Goal: Task Accomplishment & Management: Manage account settings

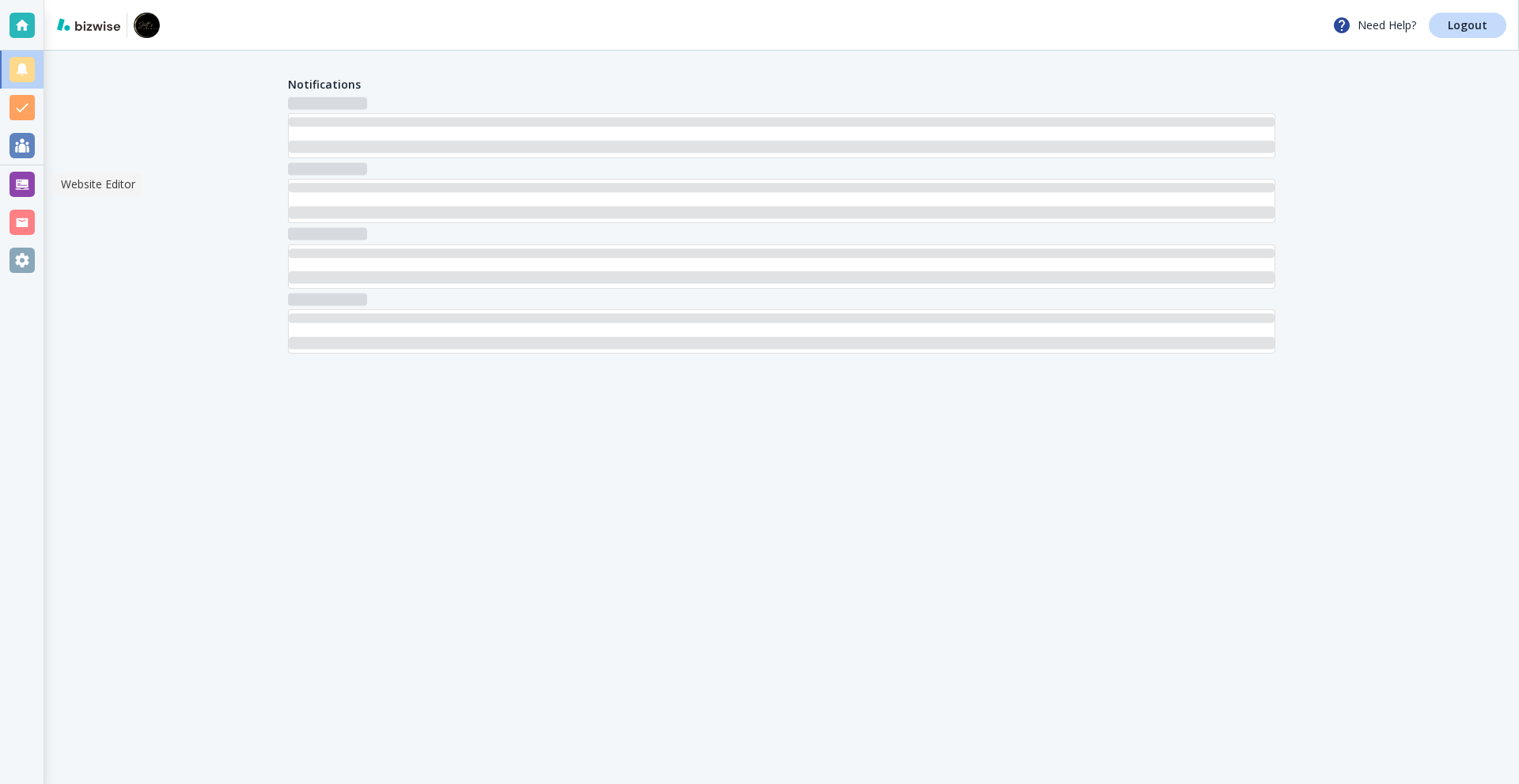
click at [20, 175] on div at bounding box center [22, 184] width 25 height 25
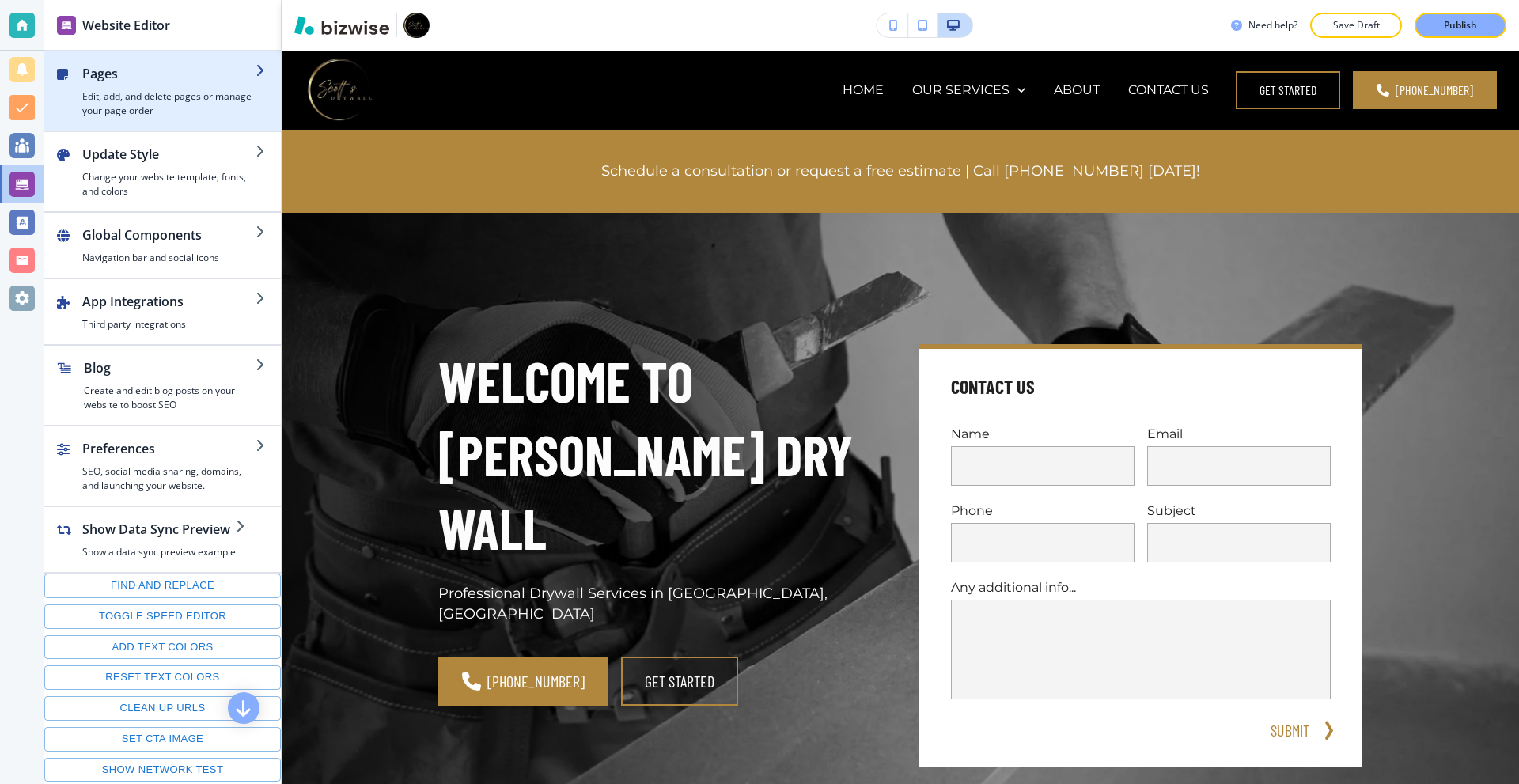
click at [148, 109] on h4 "Edit, add, and delete pages or manage your page order" at bounding box center [168, 103] width 173 height 28
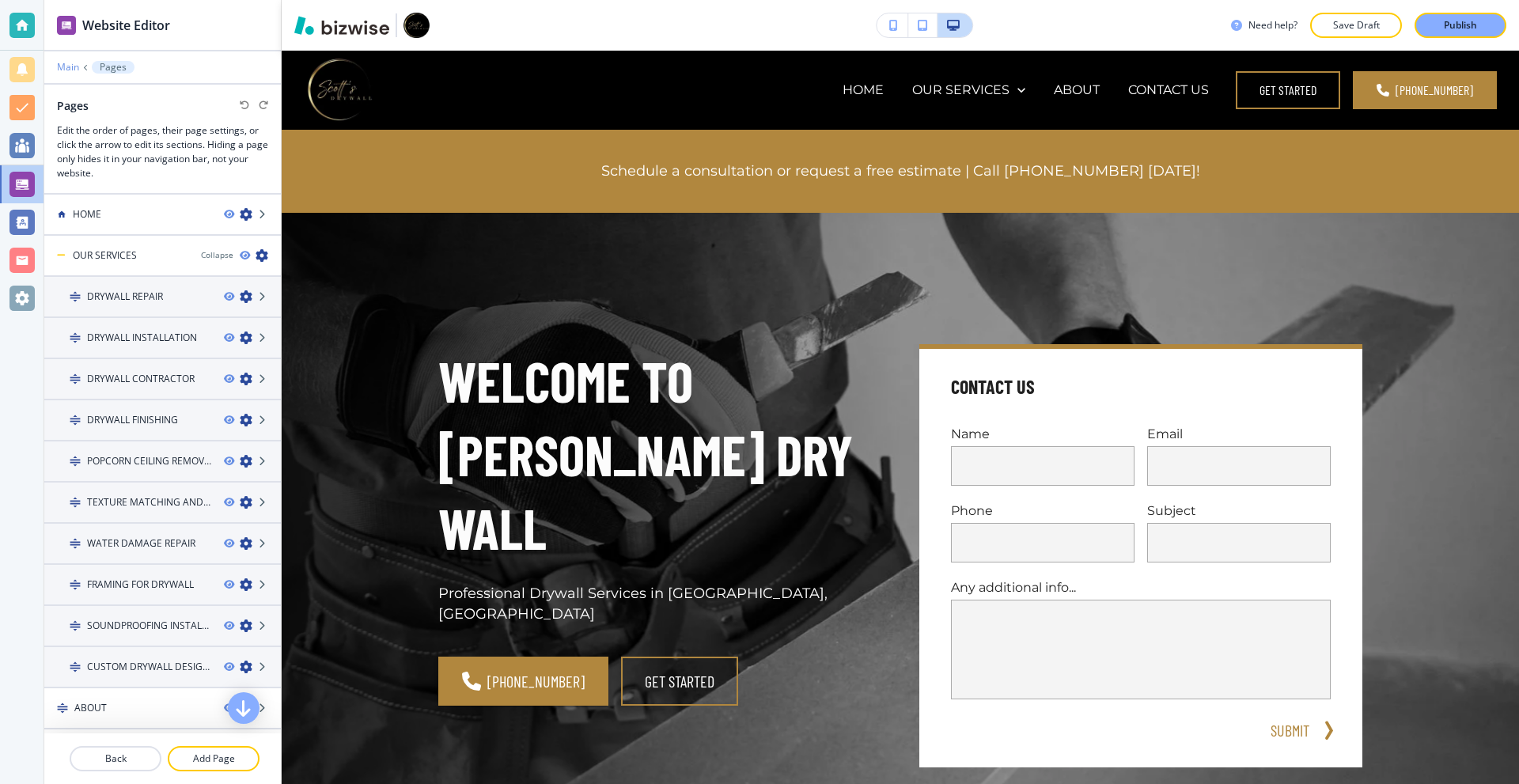
click at [63, 66] on p "Main" at bounding box center [68, 68] width 22 height 11
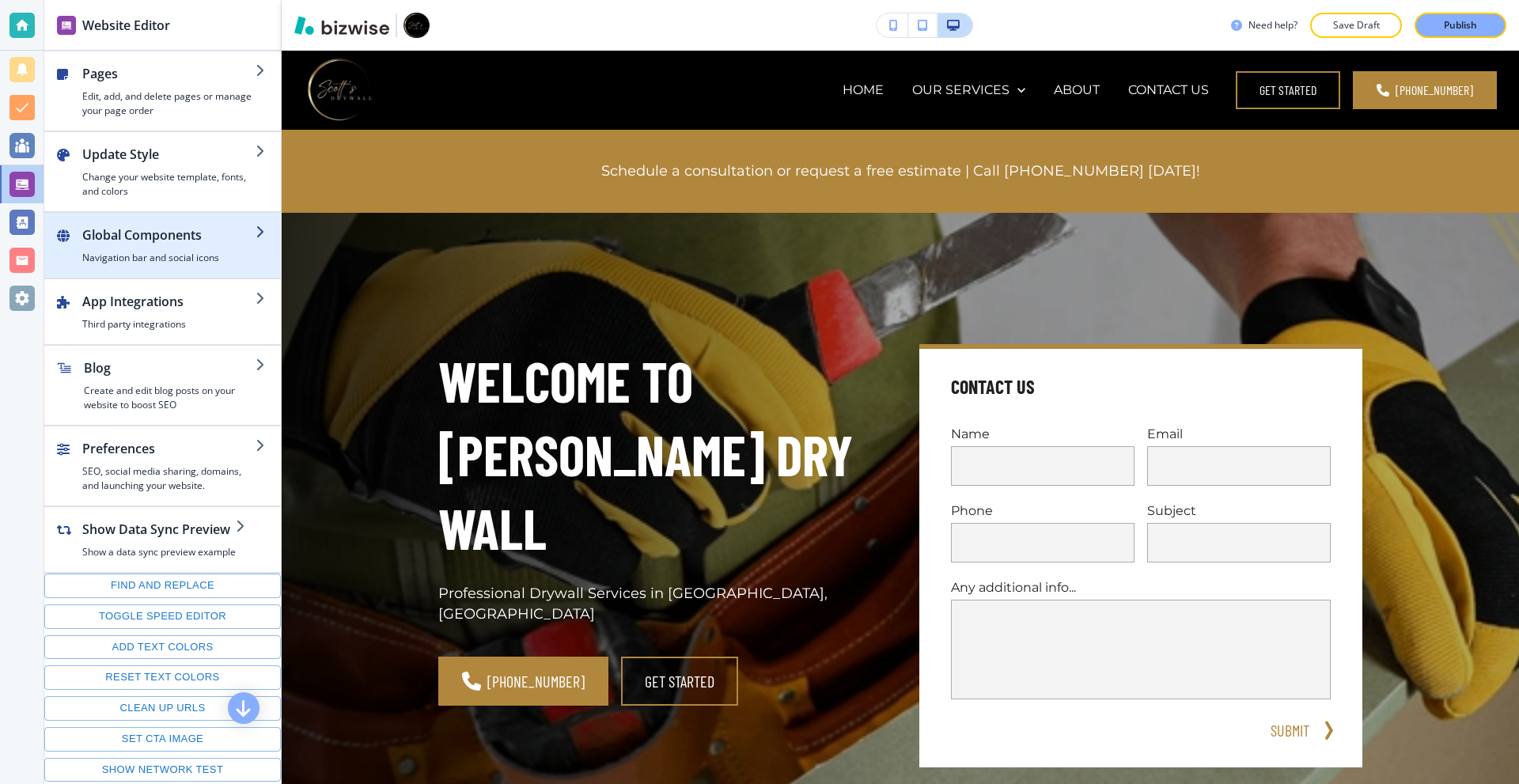
click at [153, 246] on div "button" at bounding box center [168, 248] width 173 height 7
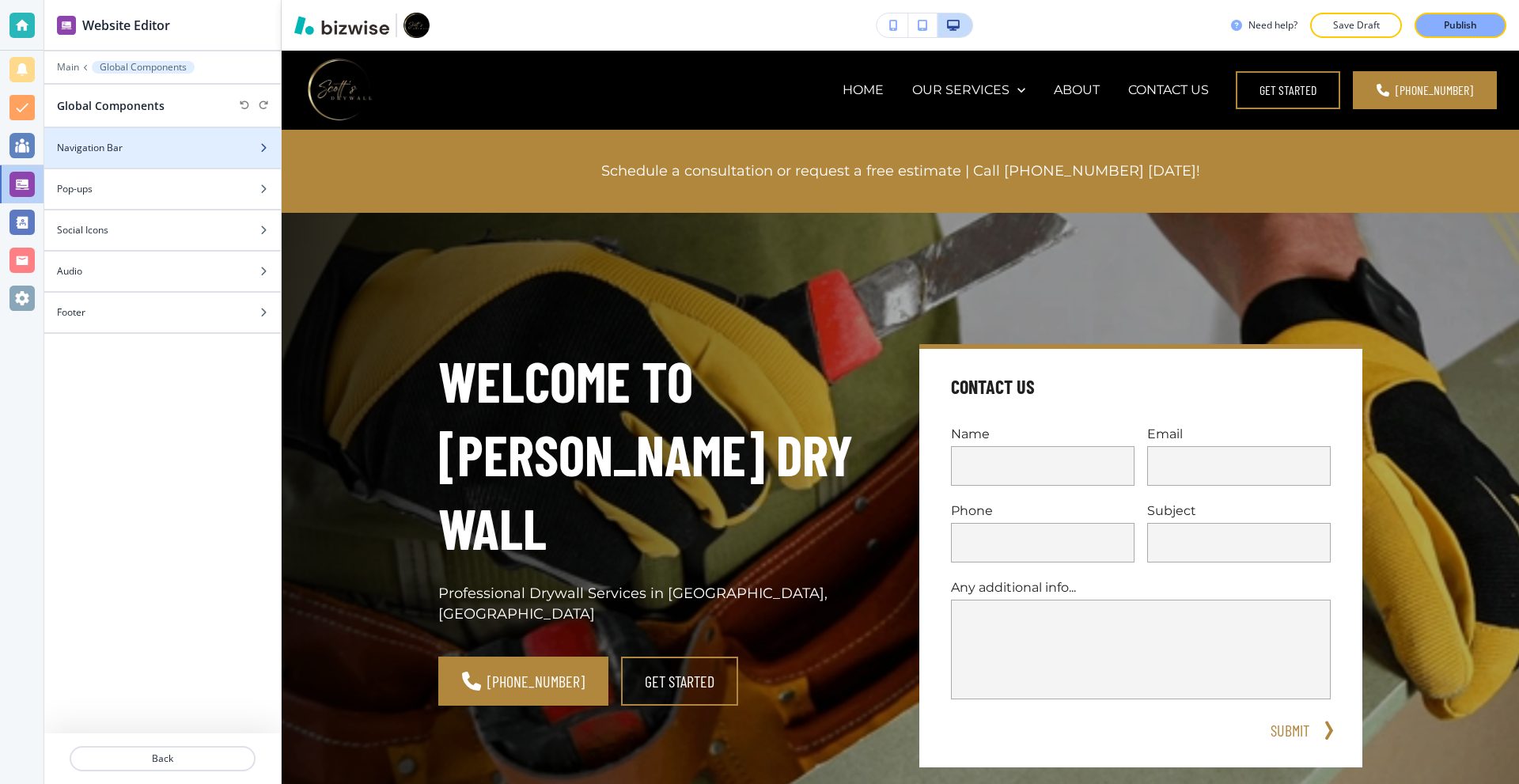
click at [148, 152] on div "Navigation Bar" at bounding box center [145, 148] width 202 height 15
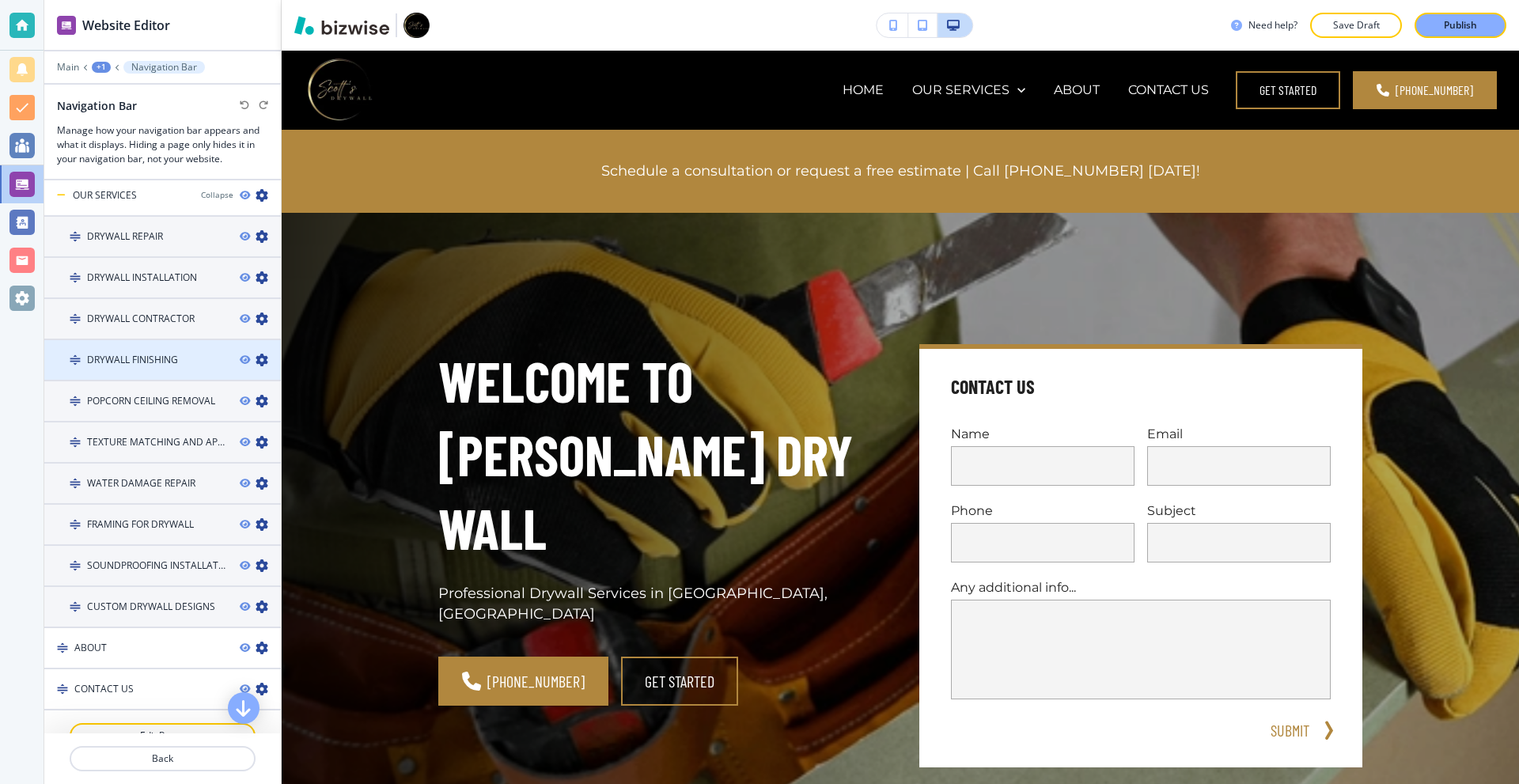
scroll to position [1148, 0]
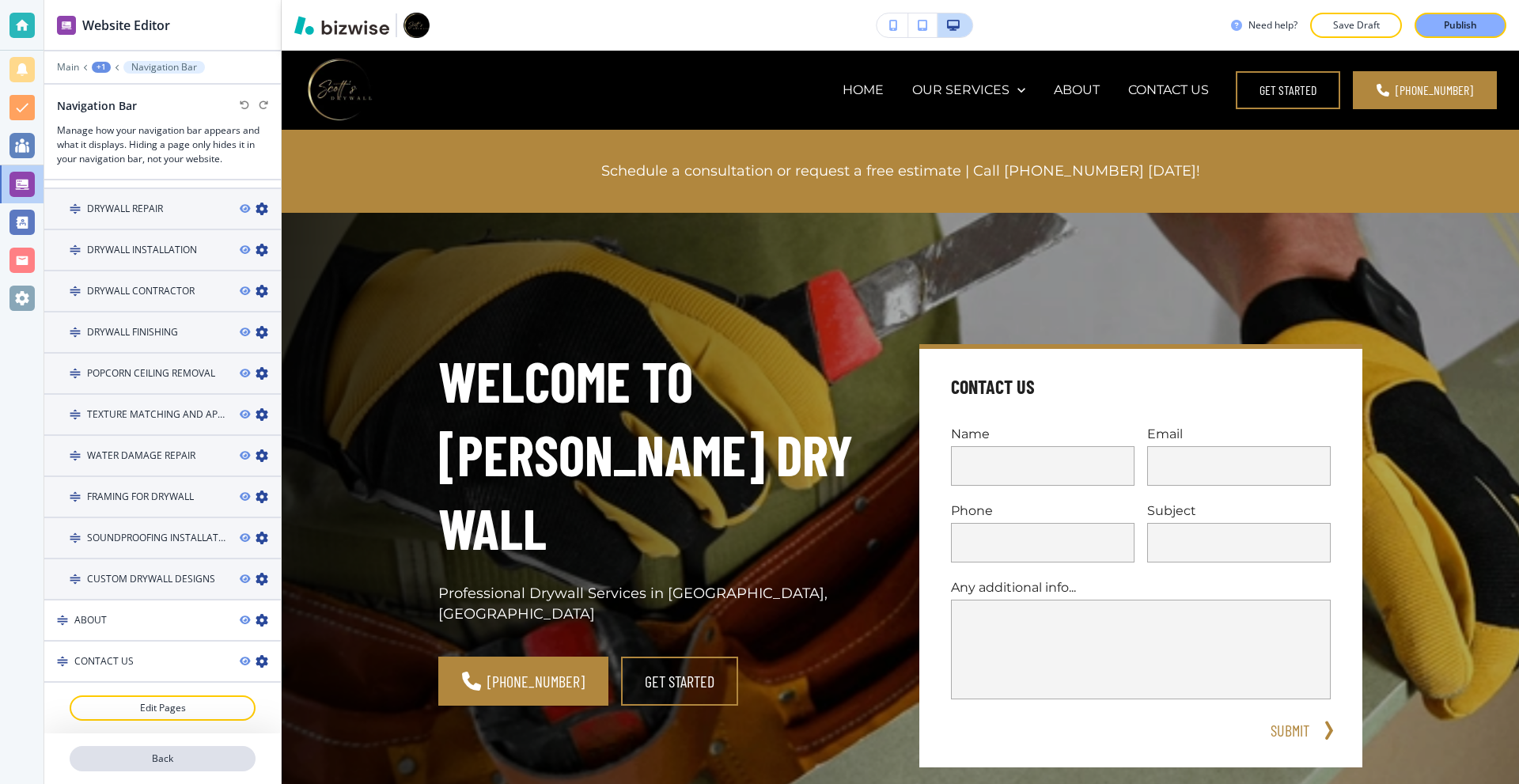
click at [194, 762] on p "Back" at bounding box center [163, 759] width 183 height 15
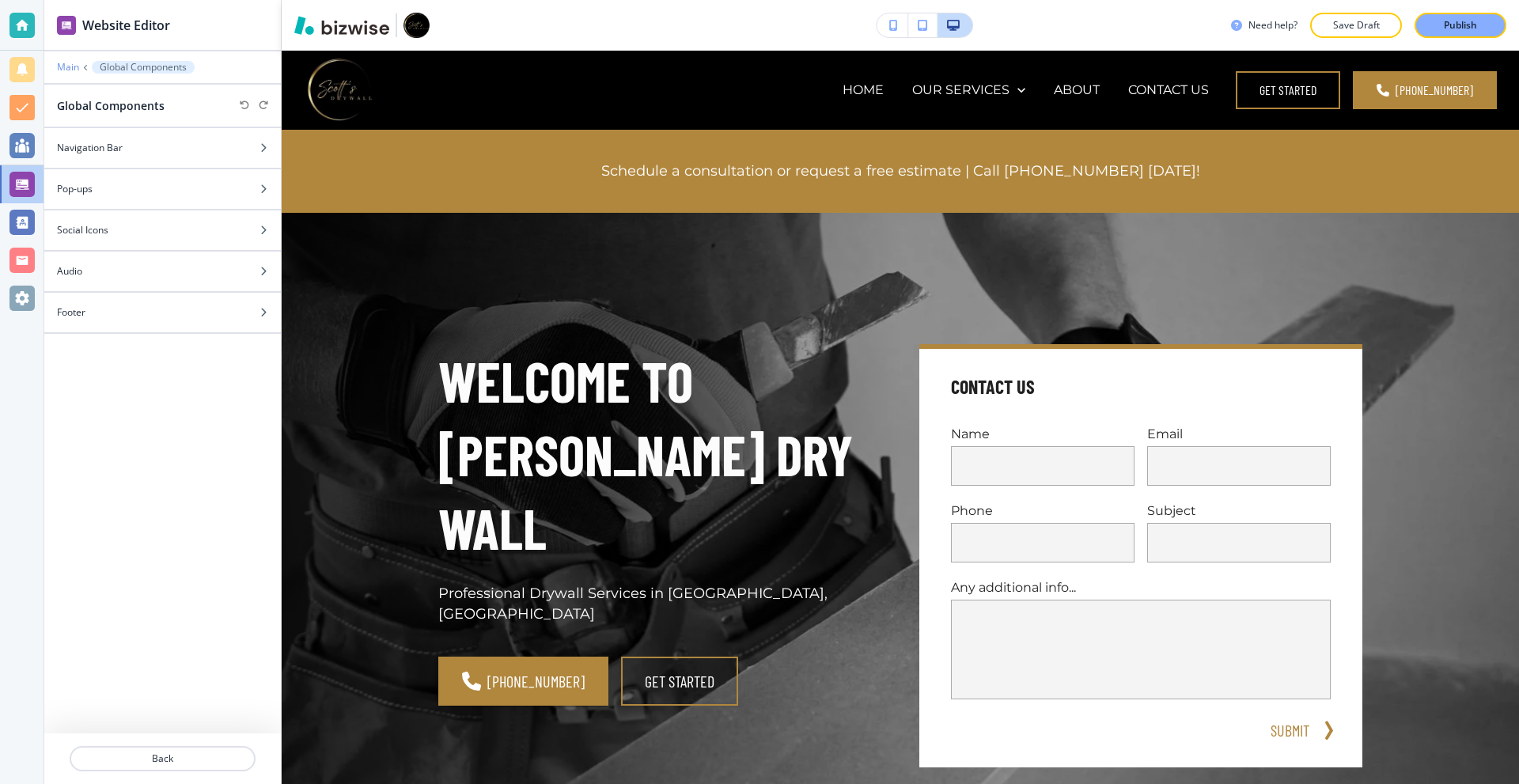
click at [68, 68] on p "Main" at bounding box center [68, 68] width 22 height 11
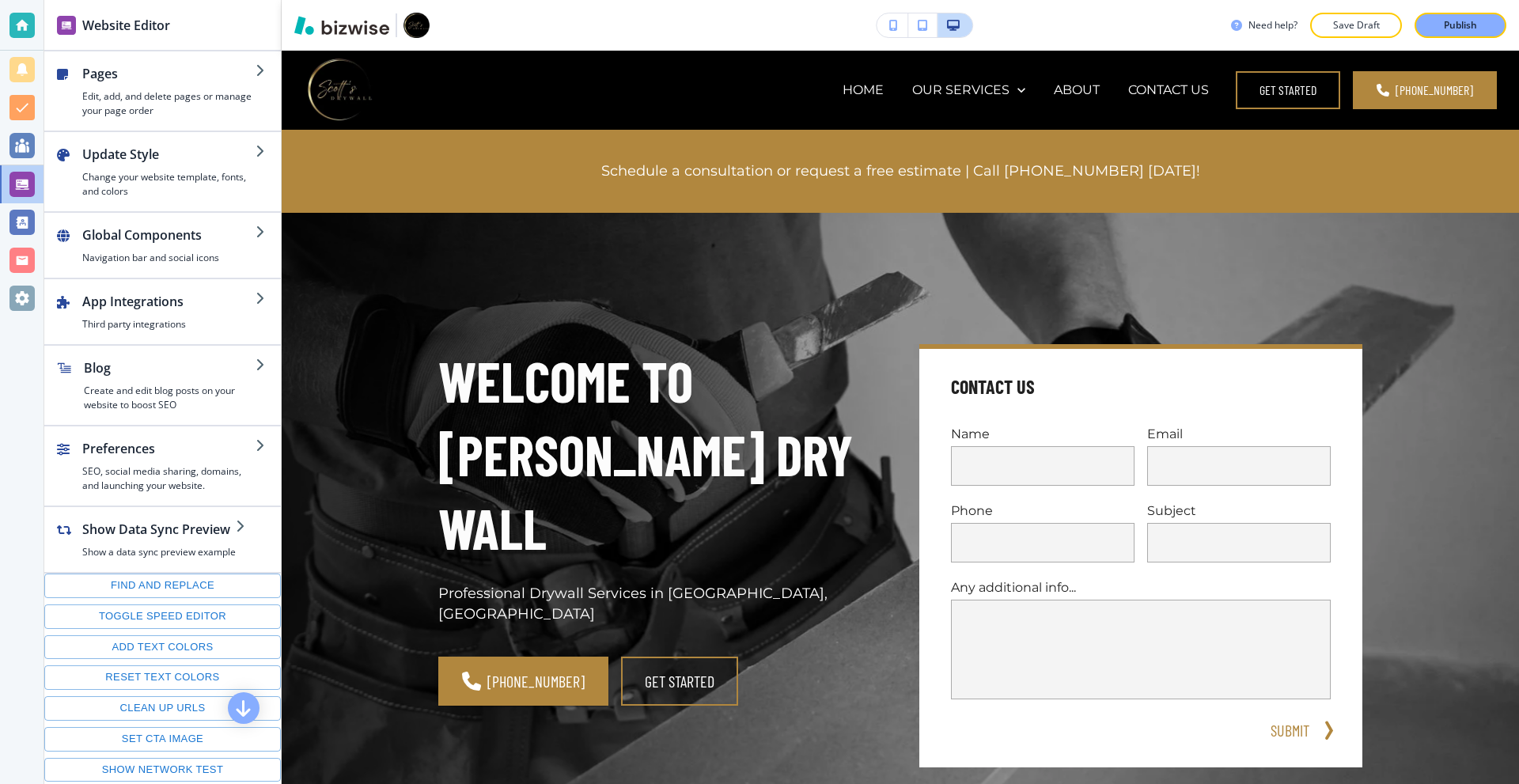
click at [14, 299] on div at bounding box center [22, 298] width 25 height 25
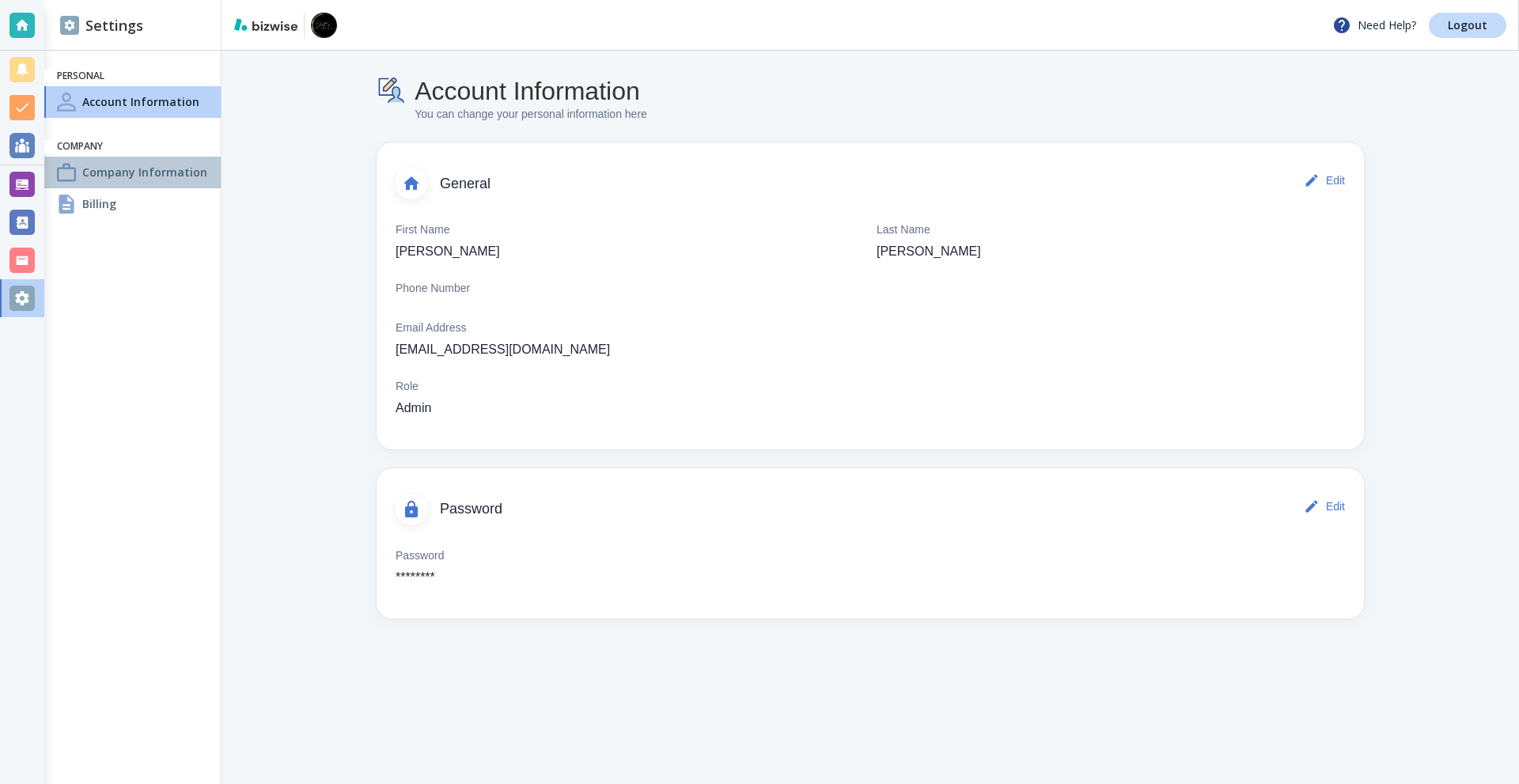
click at [124, 165] on h4 "Company Information" at bounding box center [145, 172] width 125 height 16
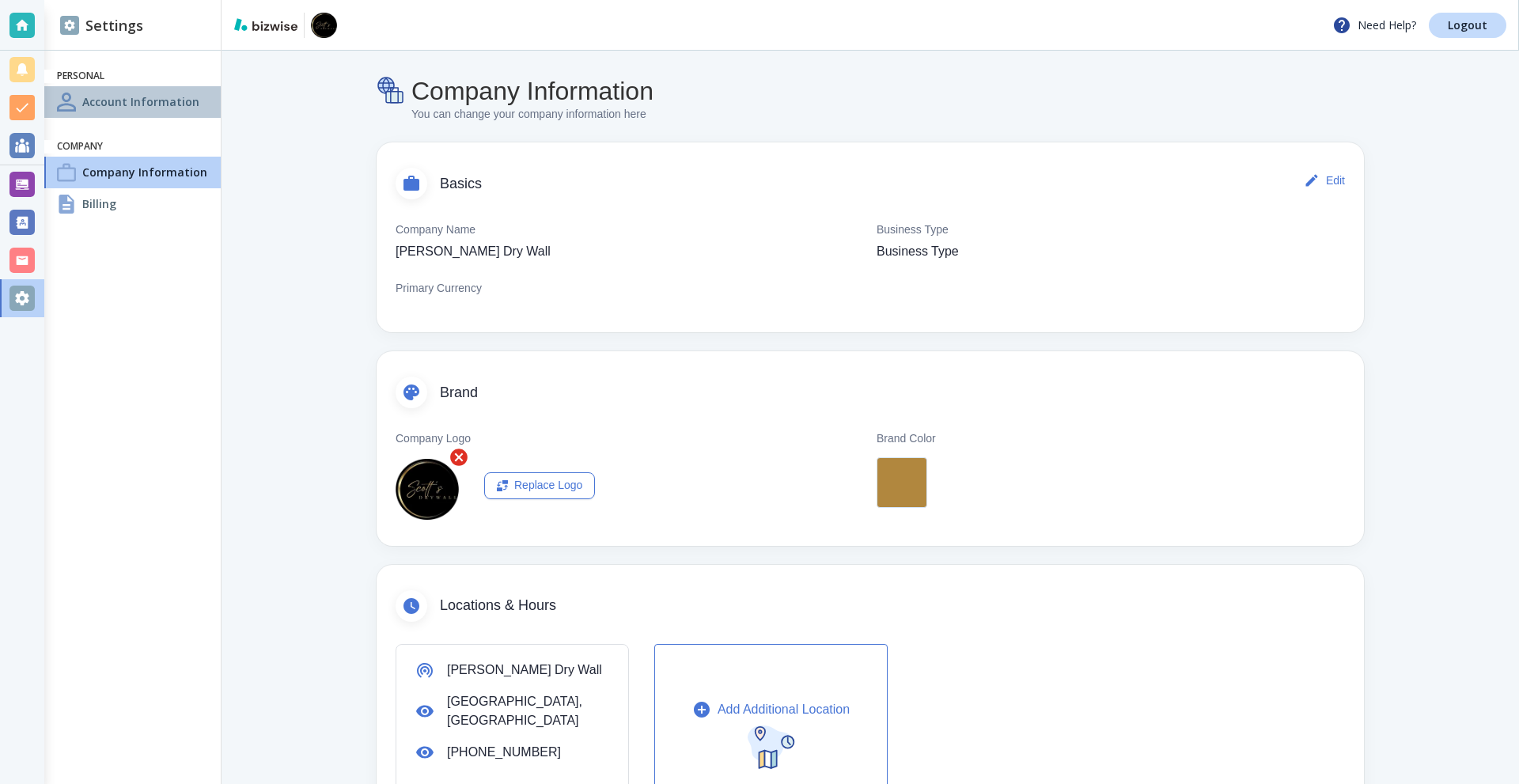
click at [122, 107] on h4 "Account Information" at bounding box center [141, 102] width 117 height 16
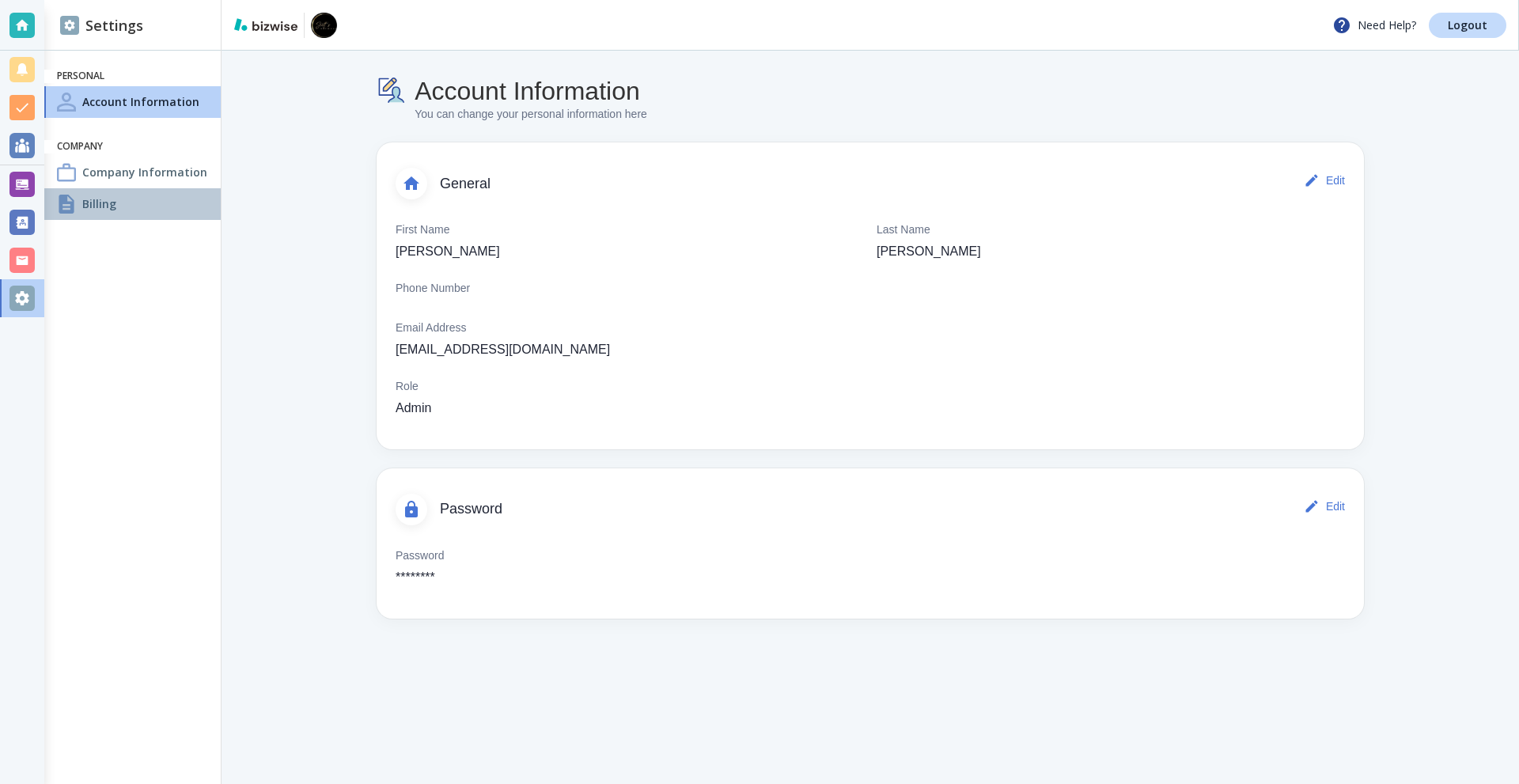
click at [152, 208] on div "Billing" at bounding box center [132, 203] width 177 height 32
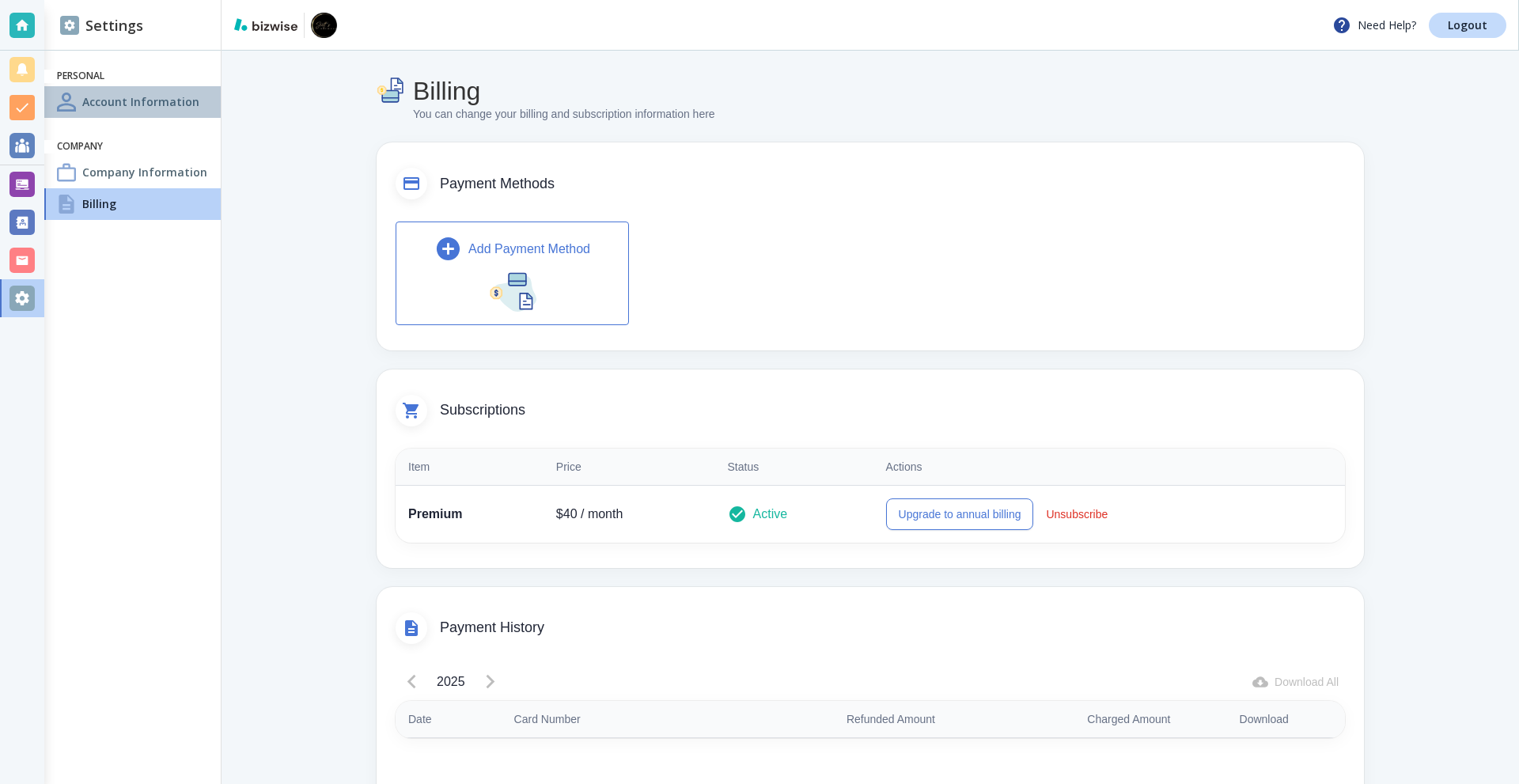
click at [146, 104] on h4 "Account Information" at bounding box center [141, 102] width 117 height 16
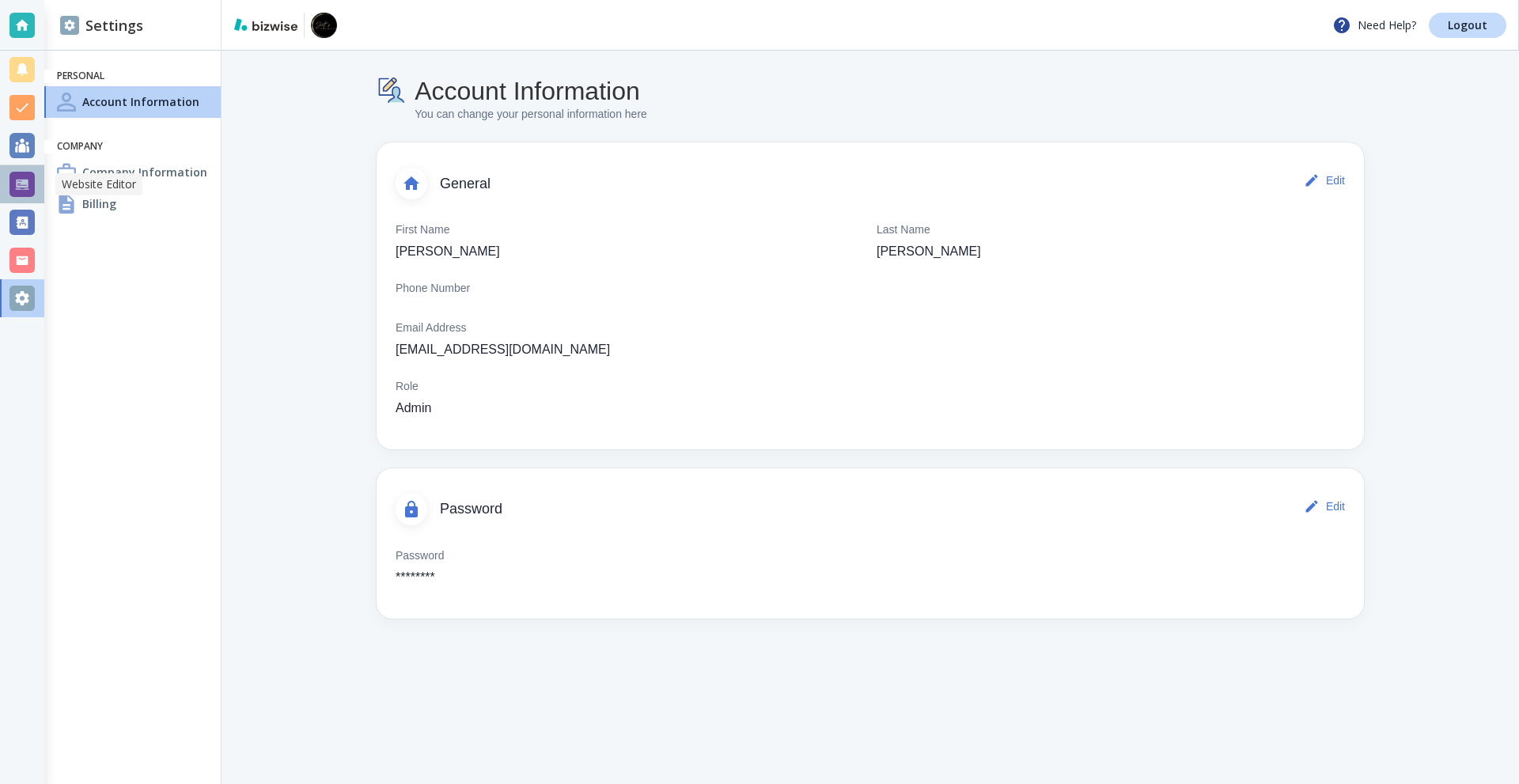
click at [26, 182] on div at bounding box center [22, 184] width 25 height 25
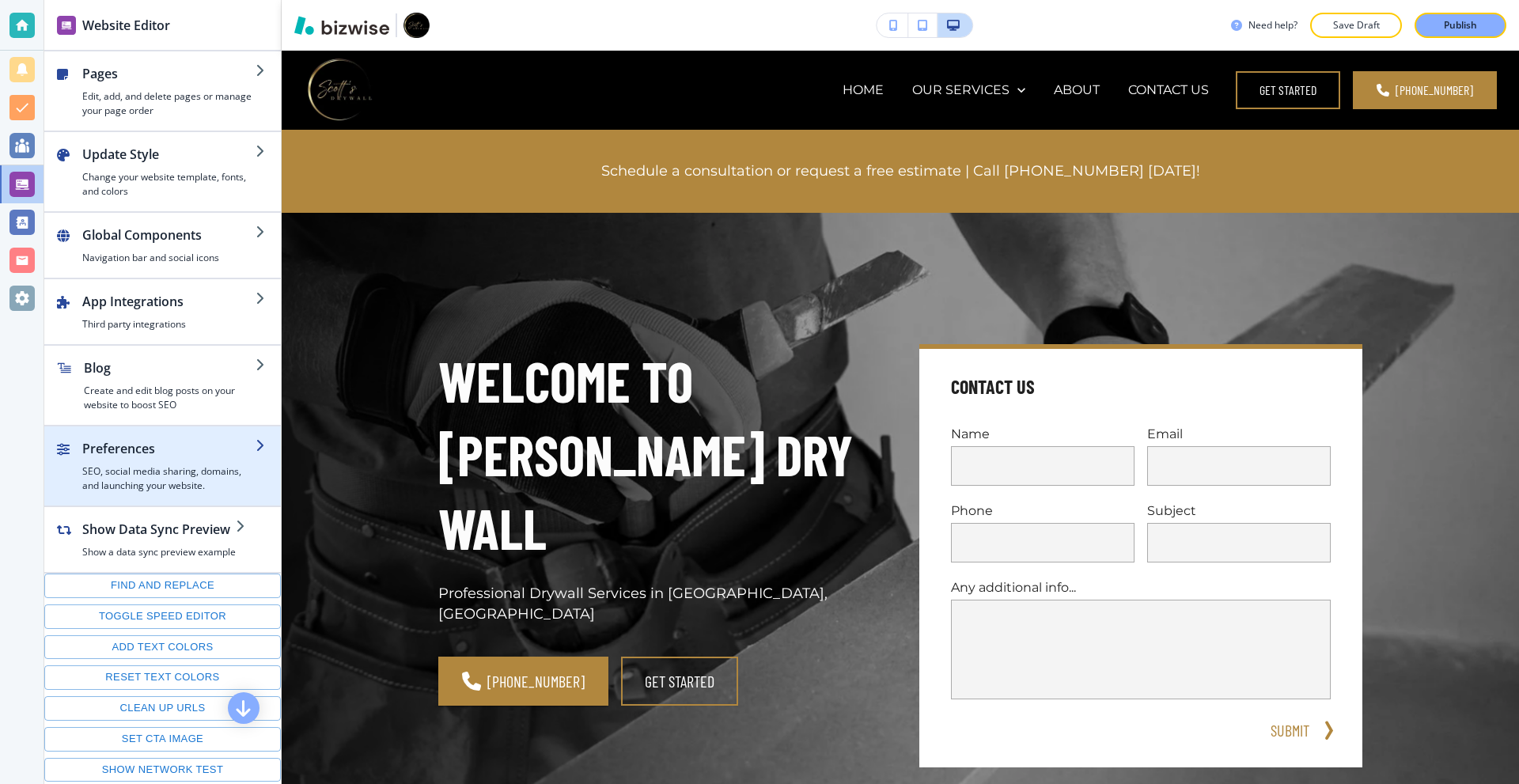
click at [147, 446] on h2 "Preferences" at bounding box center [168, 448] width 173 height 19
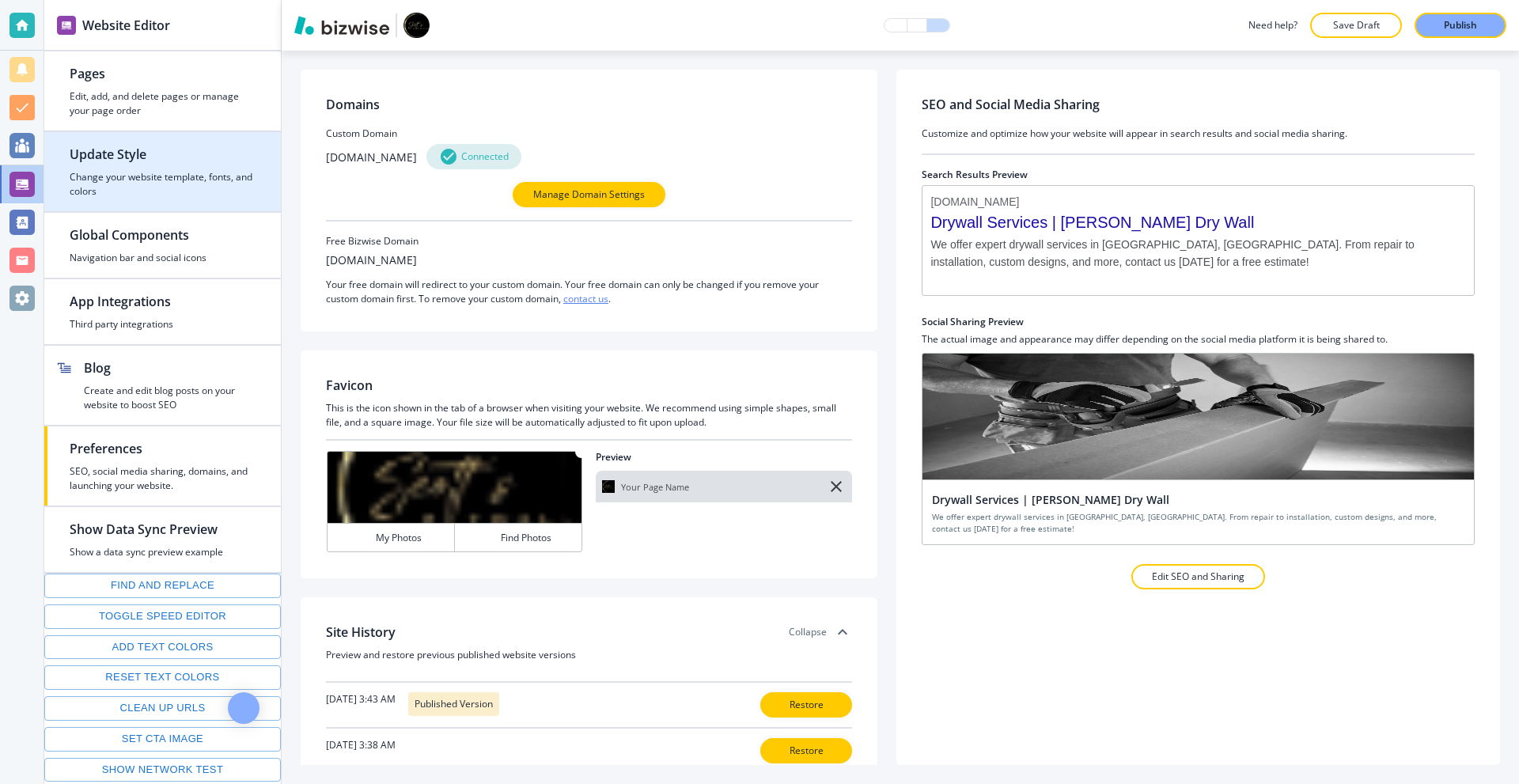
click at [159, 89] on div "button" at bounding box center [163, 86] width 186 height 7
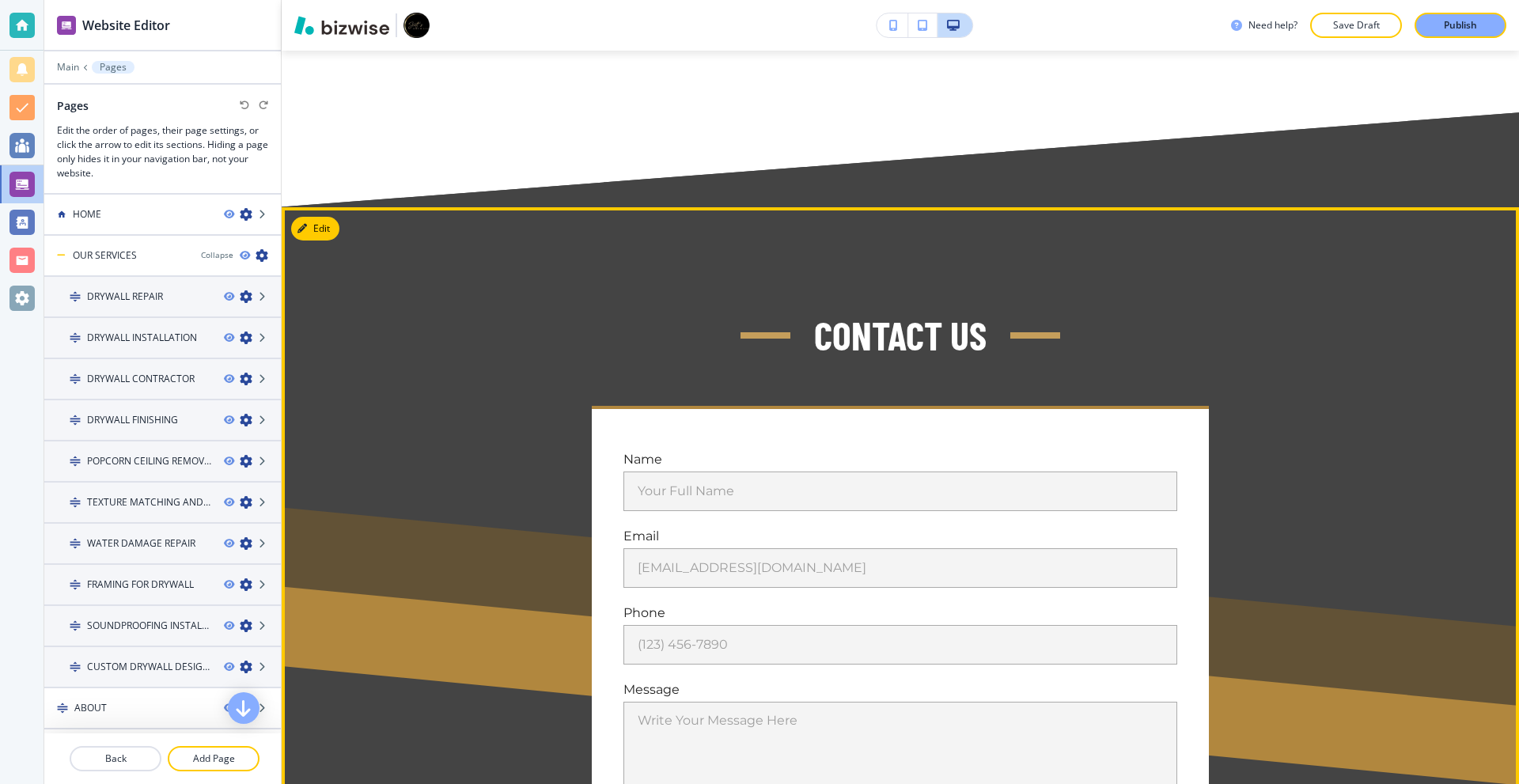
scroll to position [8700, 0]
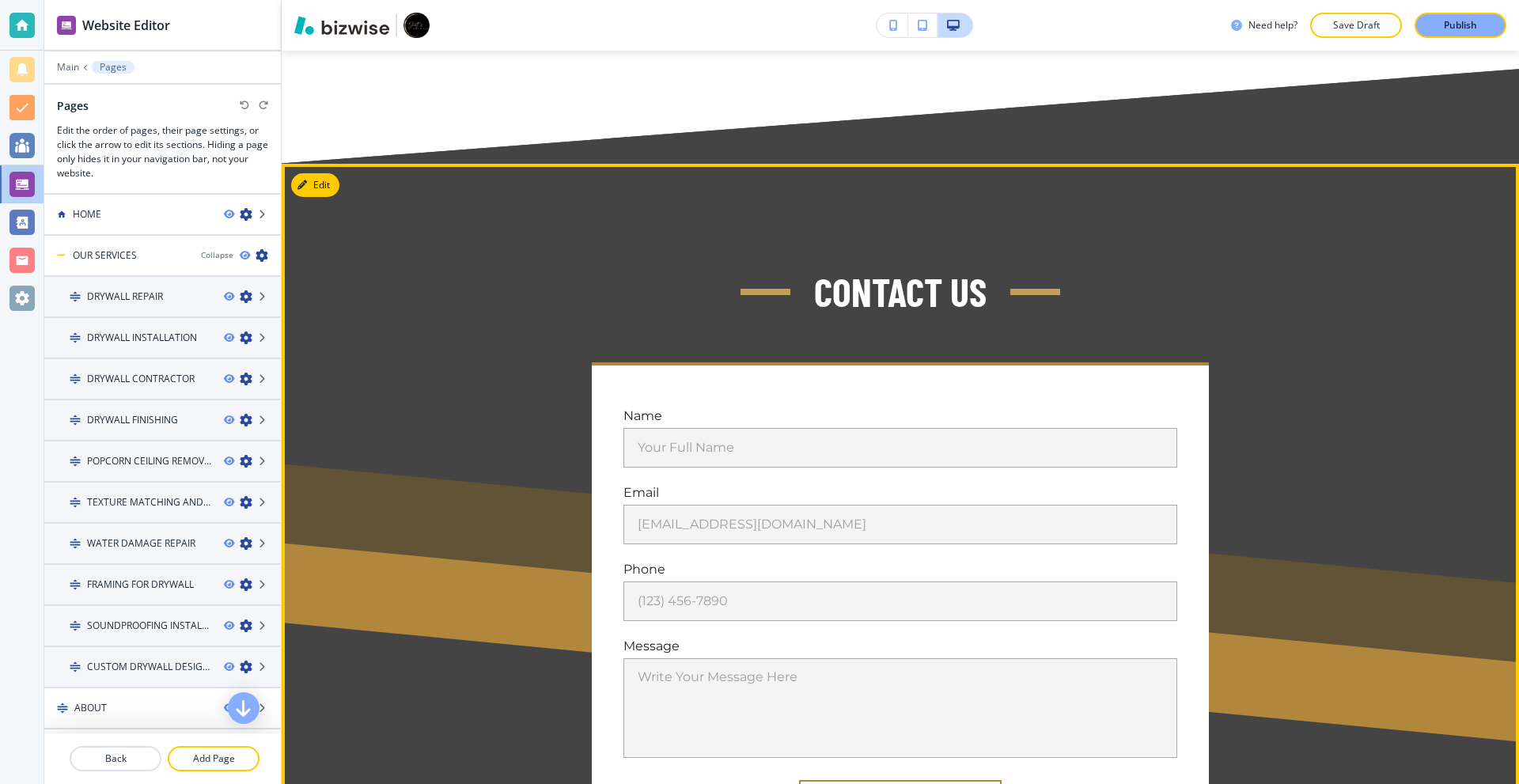
click at [316, 173] on button "Edit" at bounding box center [315, 185] width 48 height 24
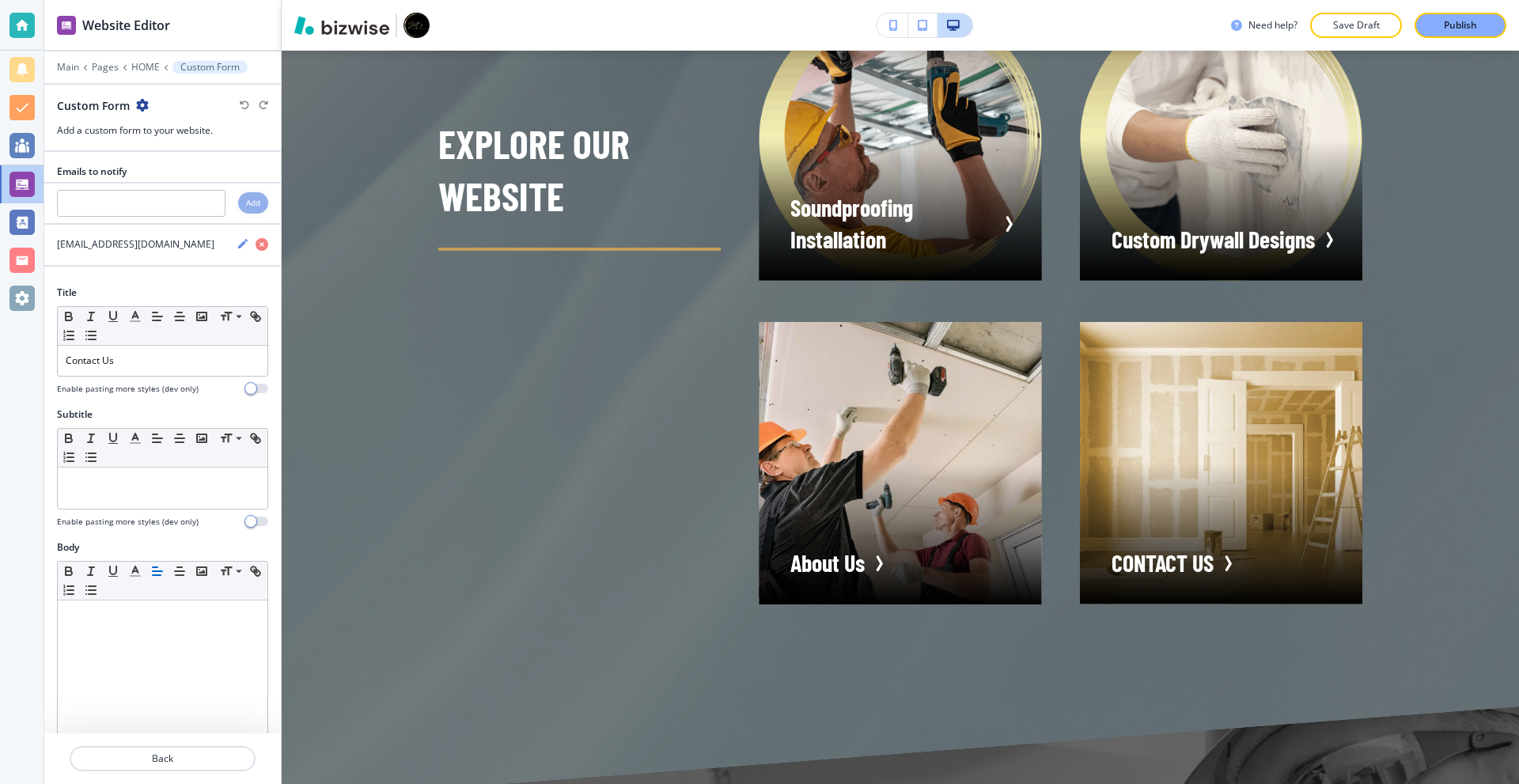
scroll to position [6627, 0]
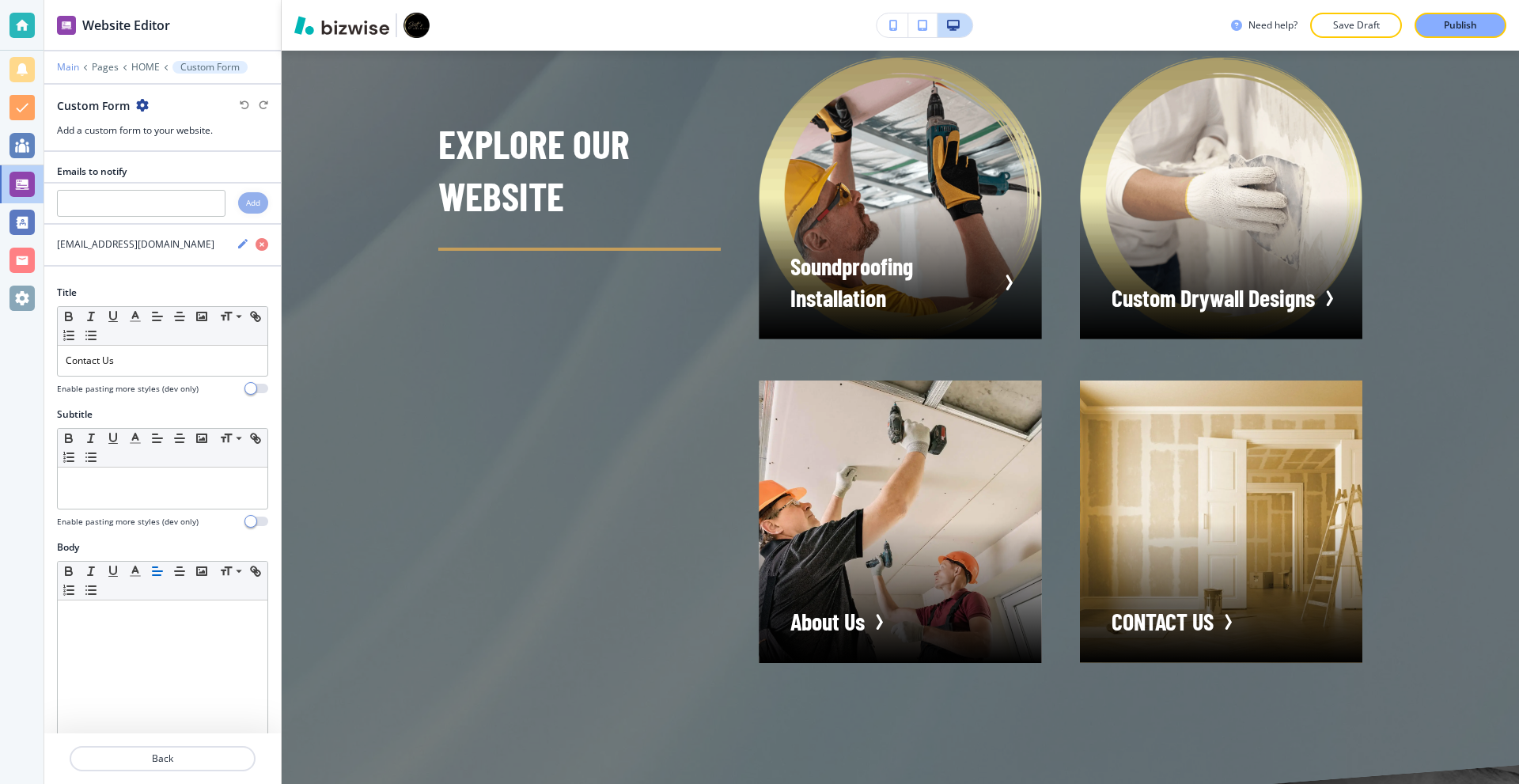
click at [59, 63] on p "Main" at bounding box center [68, 68] width 22 height 11
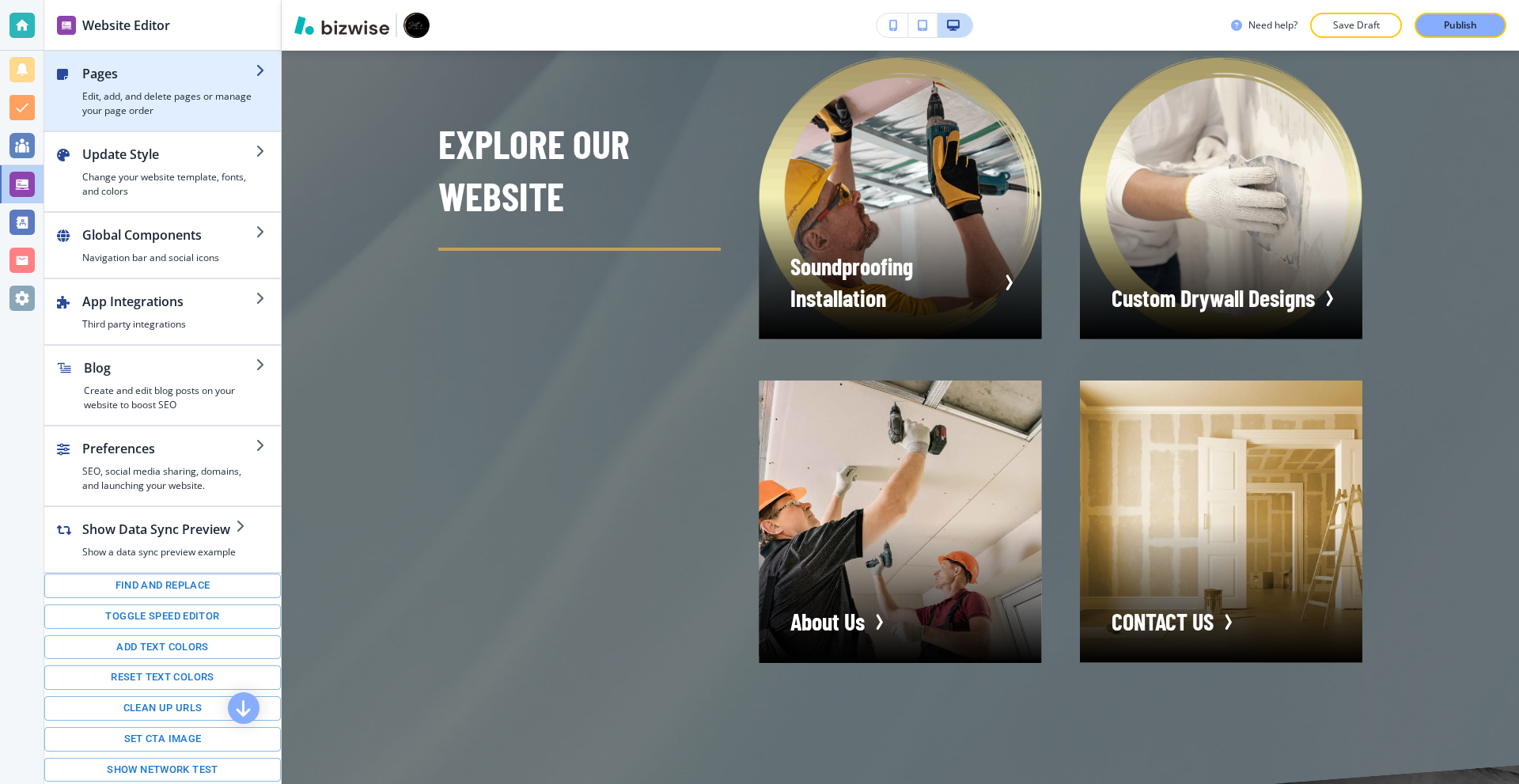
click at [97, 86] on div "button" at bounding box center [168, 86] width 173 height 7
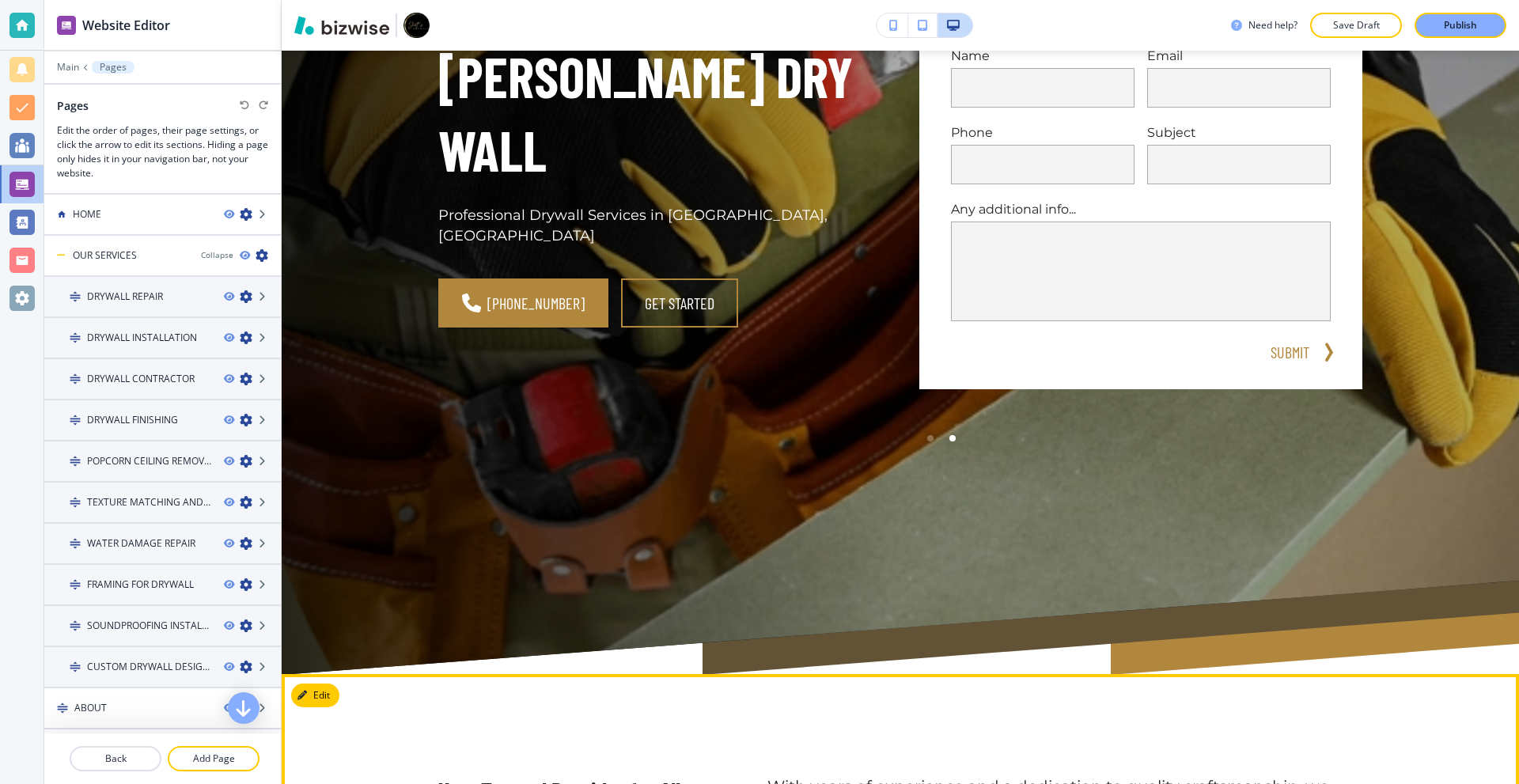
scroll to position [0, 0]
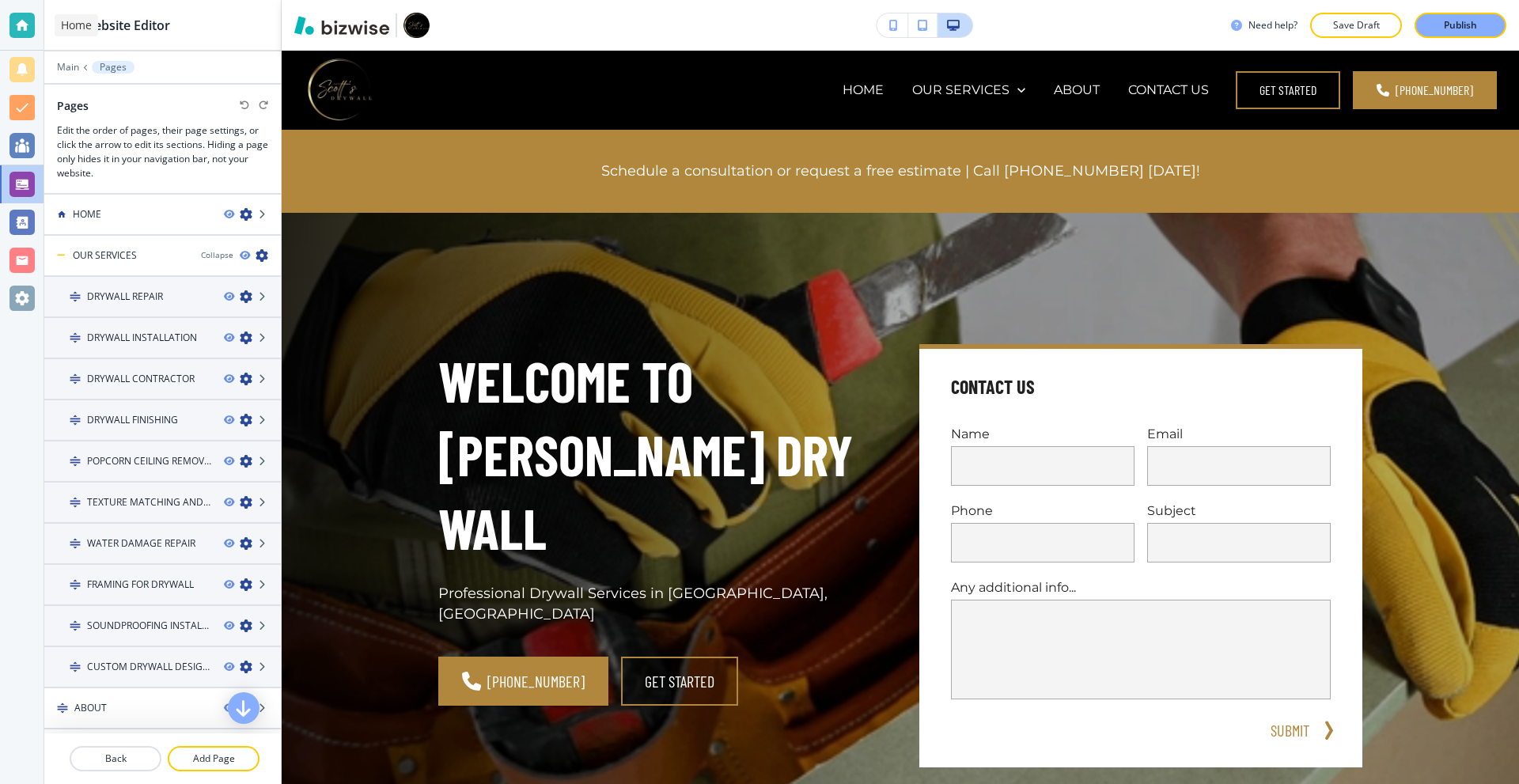
drag, startPoint x: 13, startPoint y: 16, endPoint x: 21, endPoint y: 17, distance: 8.1
click at [13, 16] on div at bounding box center [22, 25] width 25 height 25
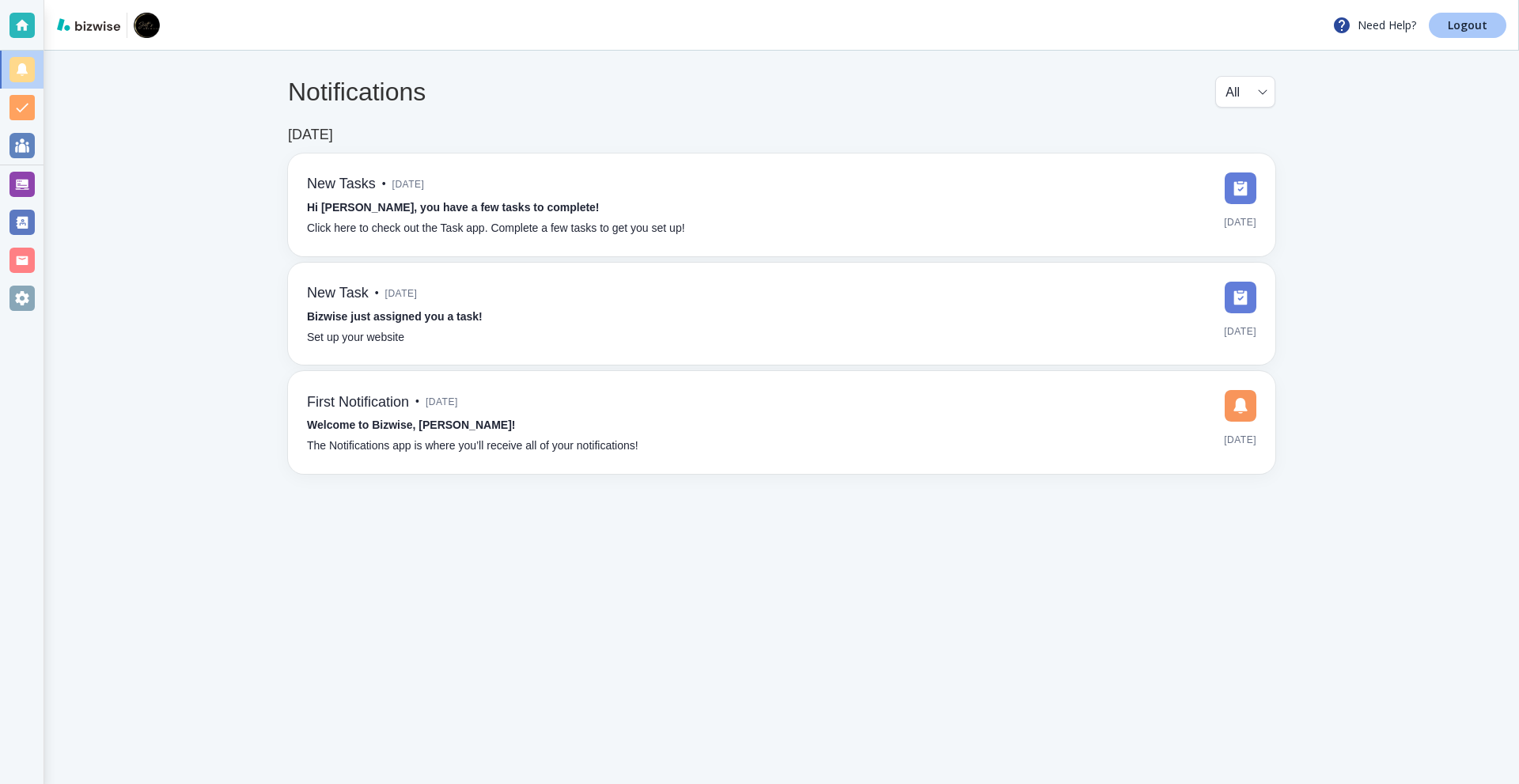
click at [1449, 25] on link "Logout" at bounding box center [1467, 25] width 77 height 25
